Goal: Information Seeking & Learning: Find specific fact

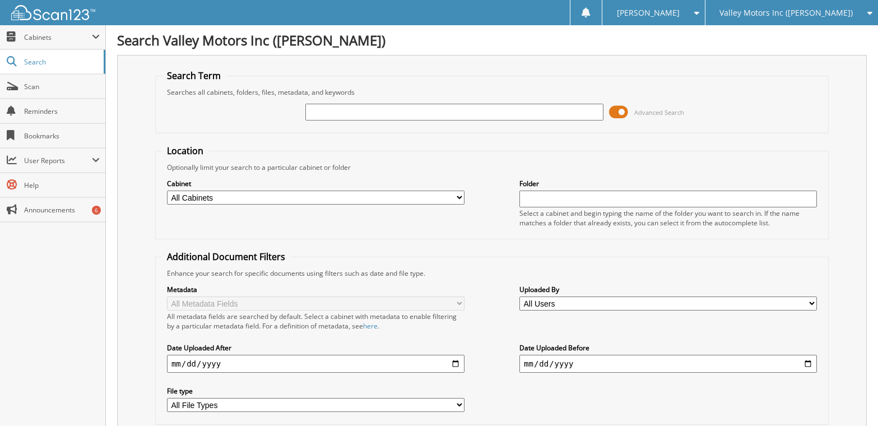
click at [378, 107] on input "text" at bounding box center [454, 112] width 298 height 17
type input "Jeffery jandreau"
click at [378, 113] on input "Jeffery jandreau" at bounding box center [454, 112] width 298 height 17
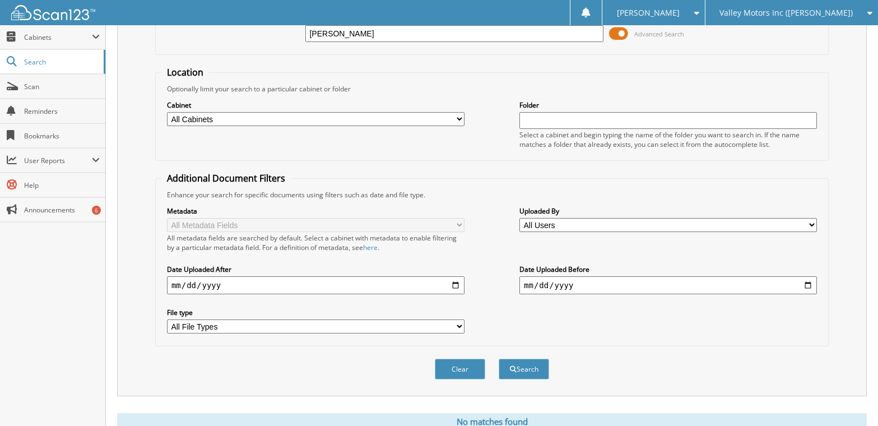
scroll to position [112, 0]
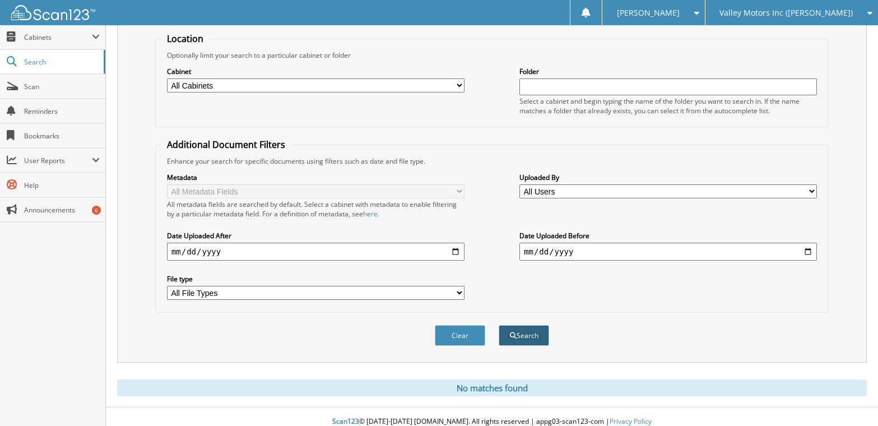
type input "[PERSON_NAME]"
click at [524, 338] on button "Search" at bounding box center [524, 335] width 50 height 21
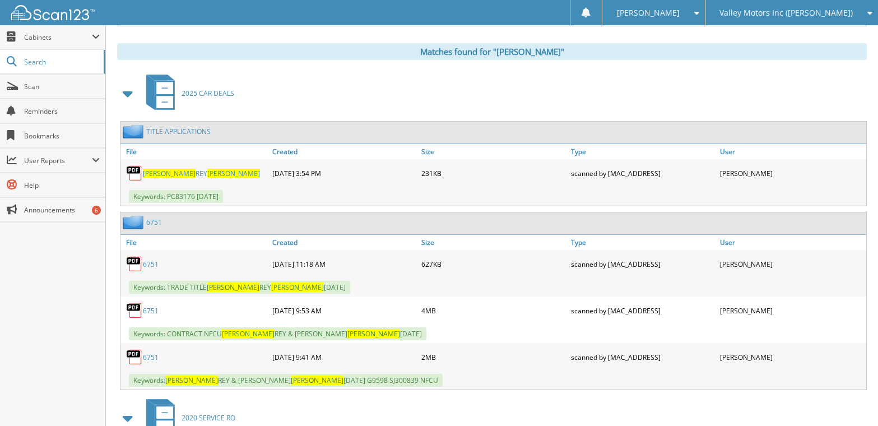
scroll to position [504, 0]
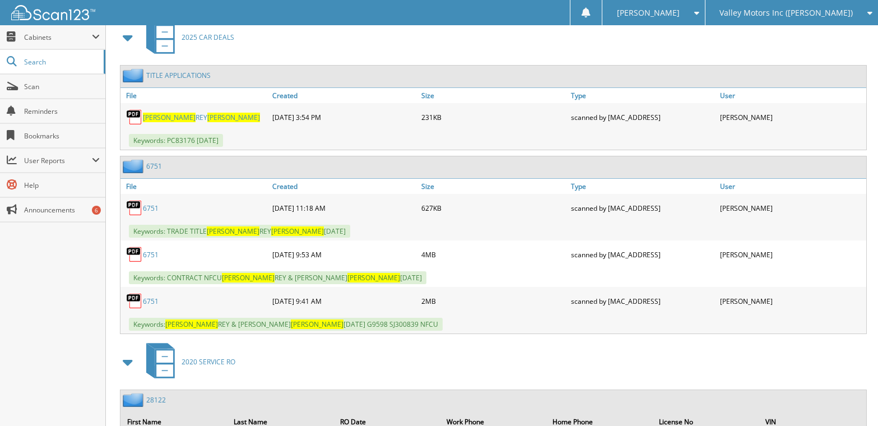
click at [155, 254] on link "6751" at bounding box center [151, 255] width 16 height 10
click at [155, 253] on link "6751" at bounding box center [151, 255] width 16 height 10
